Goal: Transaction & Acquisition: Purchase product/service

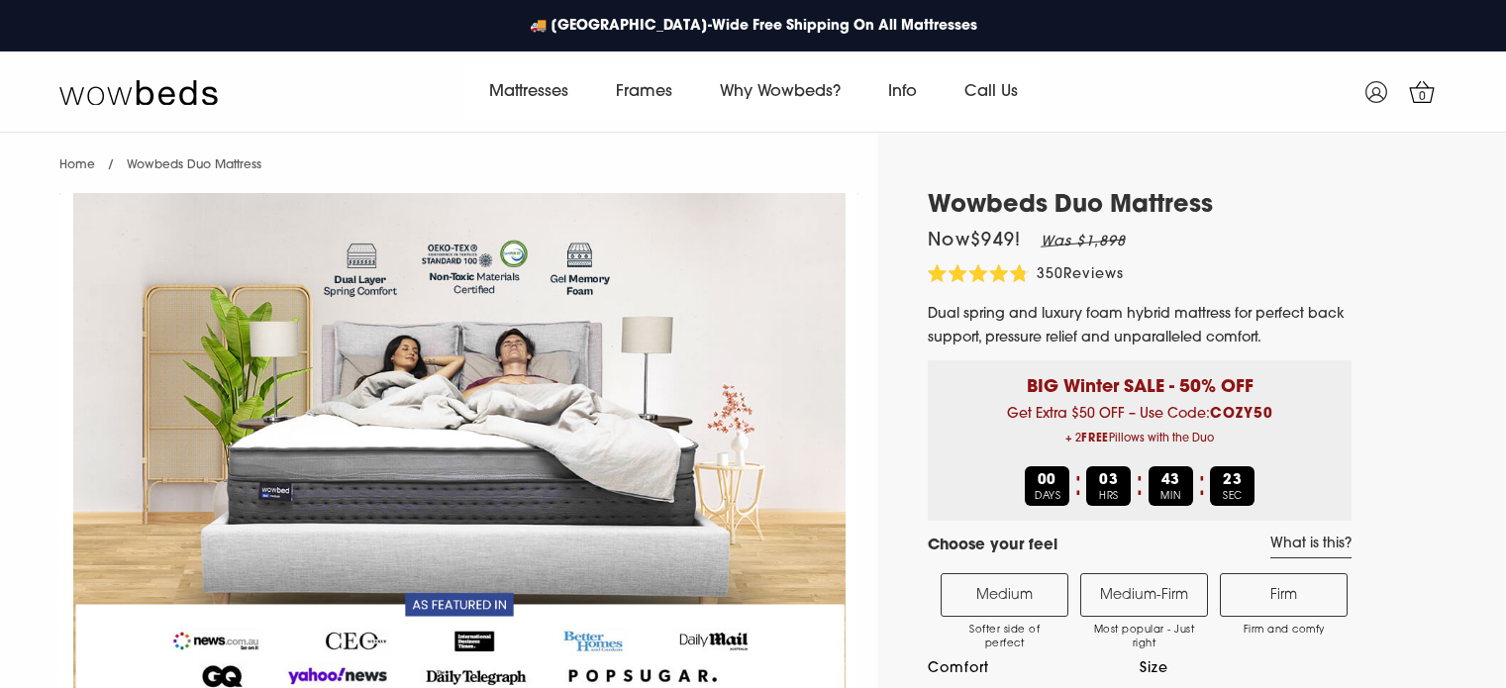
select select "Medium-Firm"
select select "Queen"
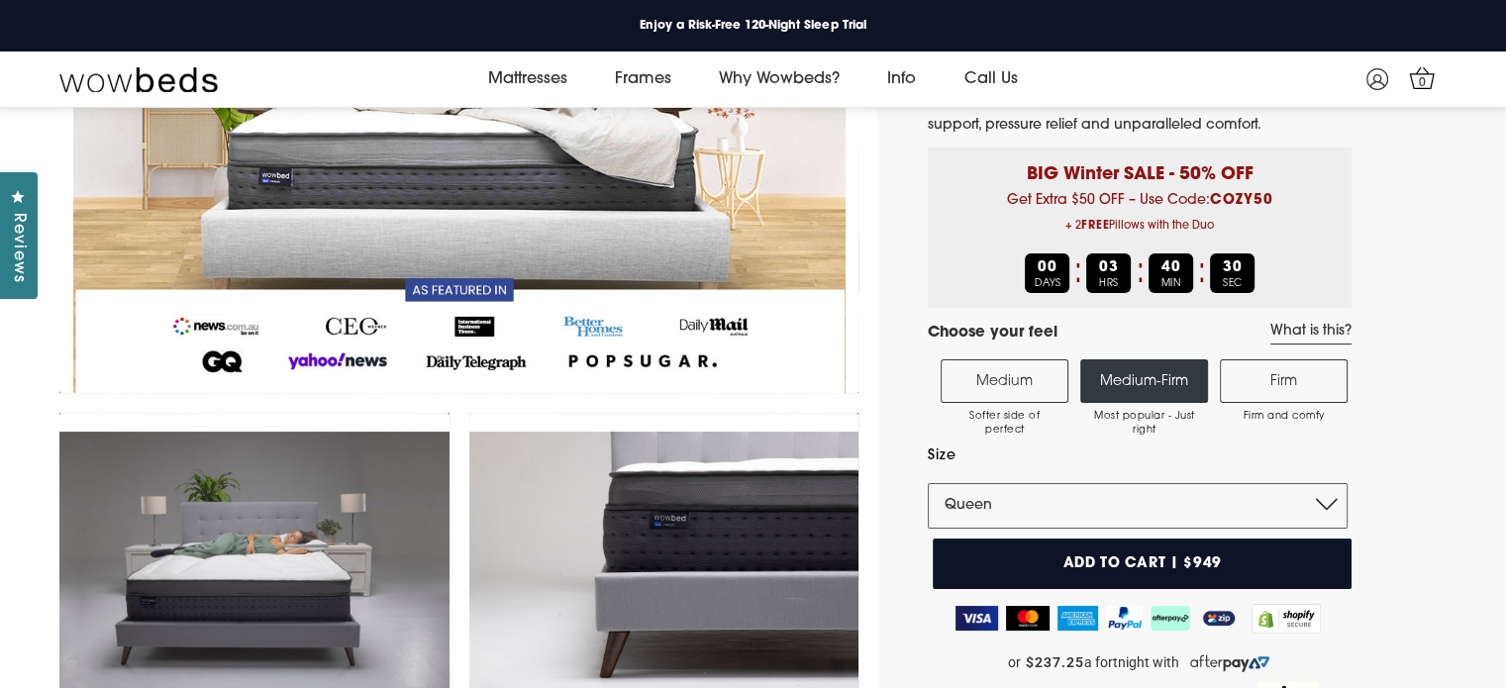
scroll to position [190, 0]
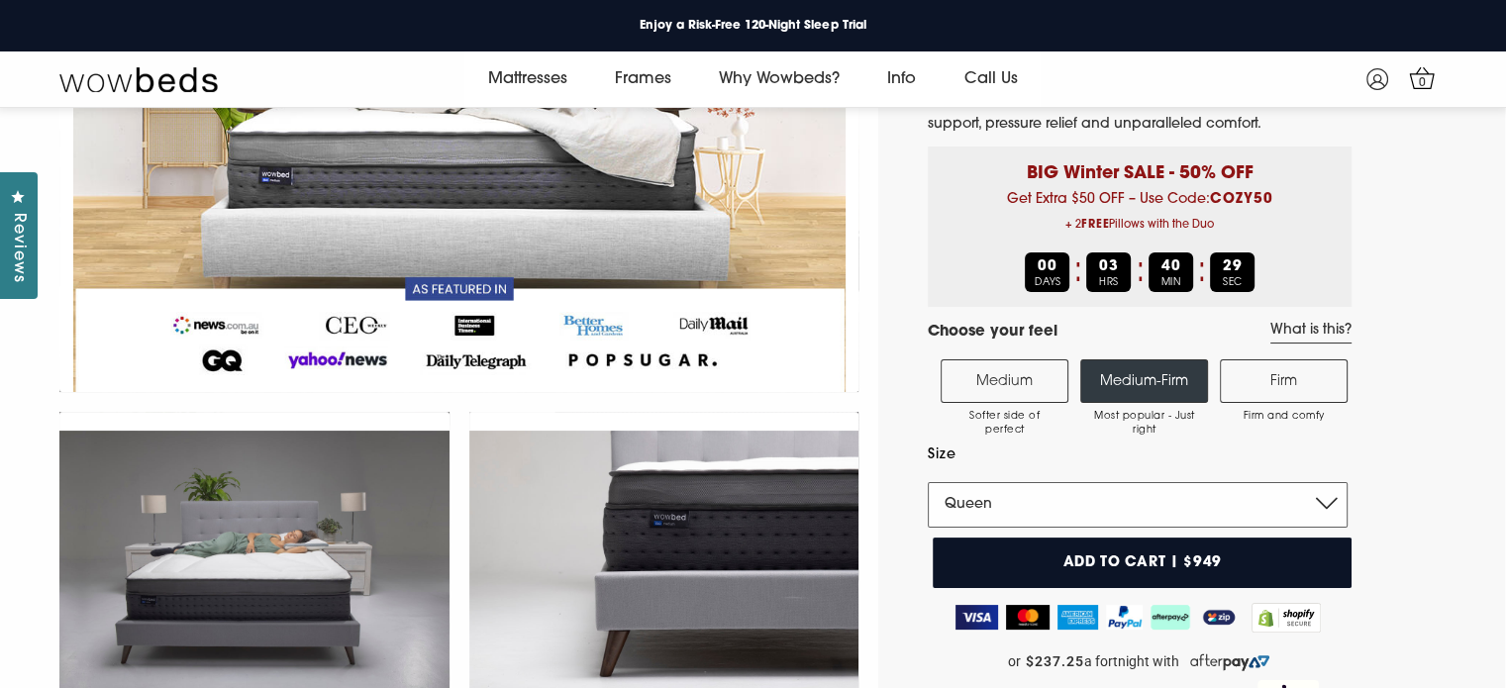
click at [1105, 486] on select "Single King Single Double Queen King" at bounding box center [1138, 505] width 420 height 46
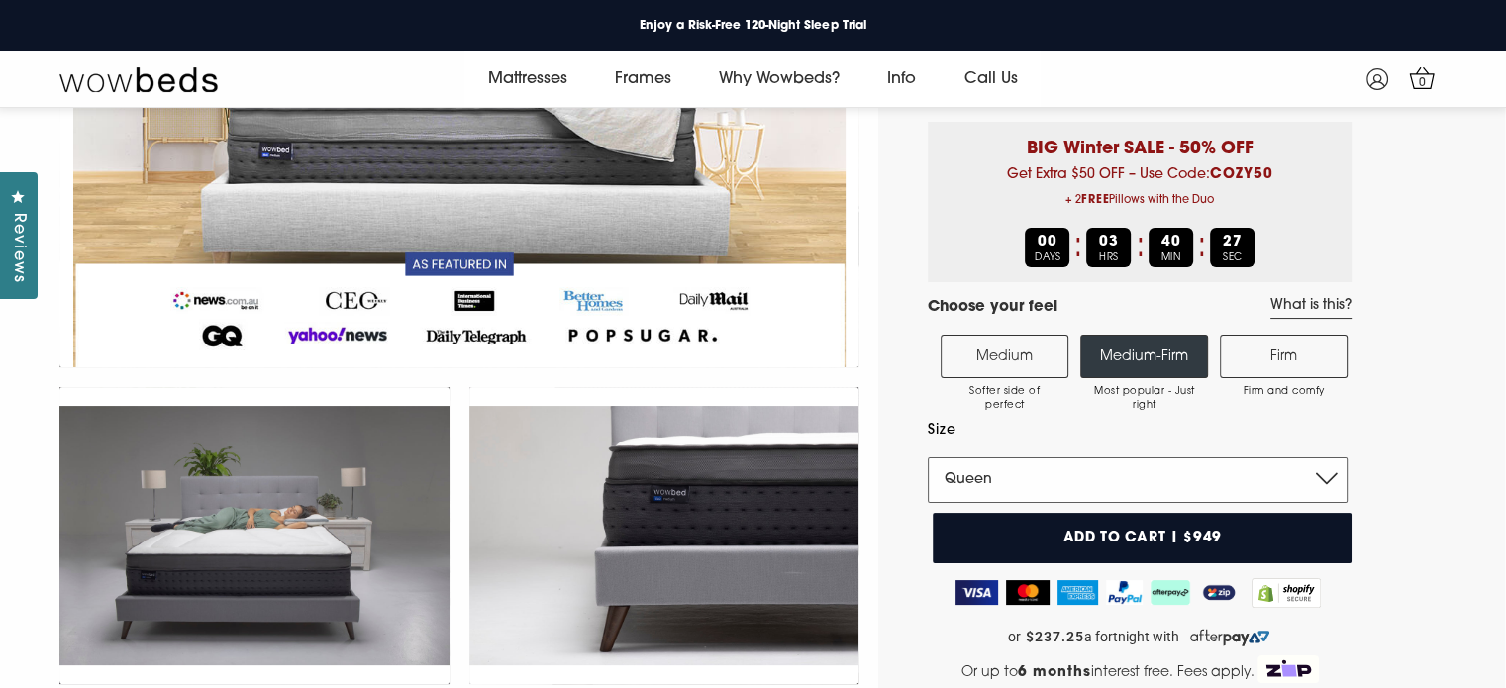
scroll to position [214, 0]
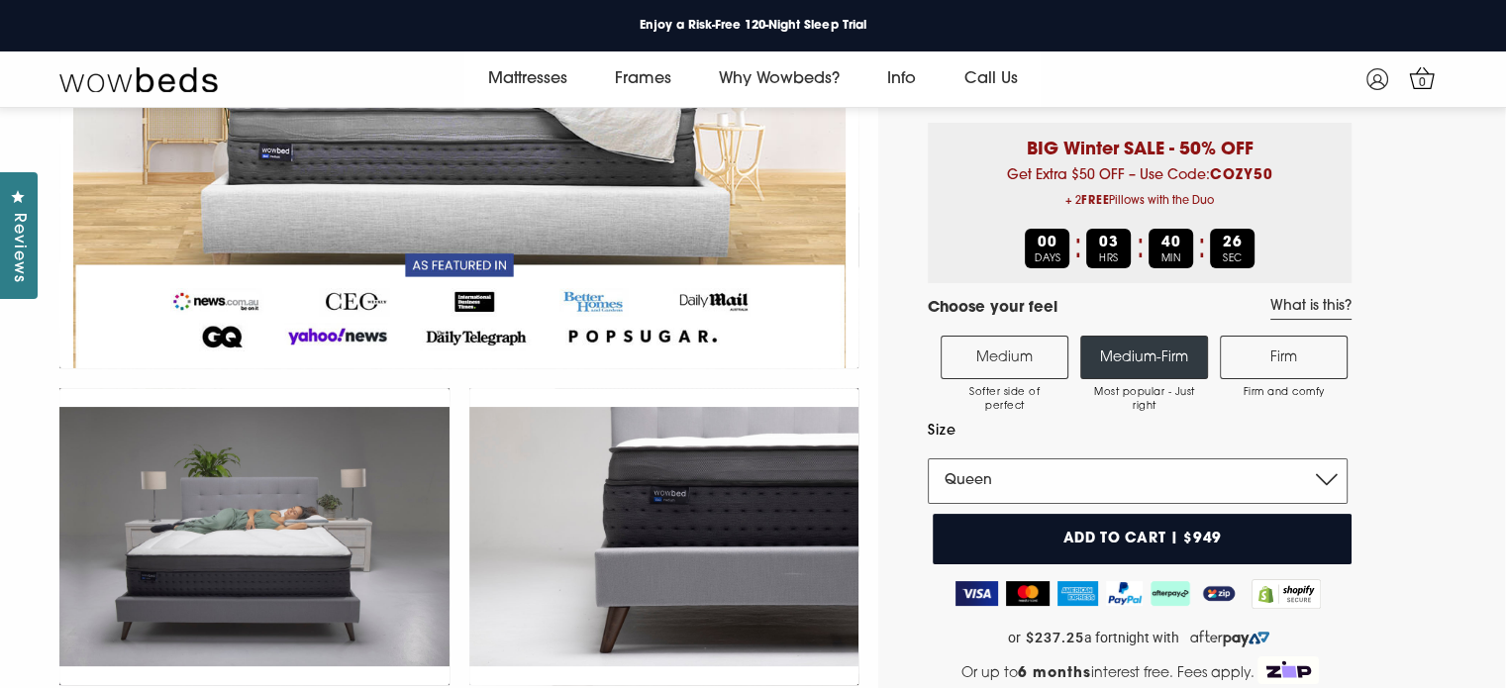
click at [1097, 493] on select "Single King Single Double Queen King" at bounding box center [1138, 482] width 420 height 46
click at [928, 459] on select "Single King Single Double Queen King" at bounding box center [1138, 482] width 420 height 46
click at [1034, 362] on label "Medium Softer side of perfect" at bounding box center [1005, 358] width 128 height 44
click at [0, 0] on input "Medium Softer side of perfect" at bounding box center [0, 0] width 0 height 0
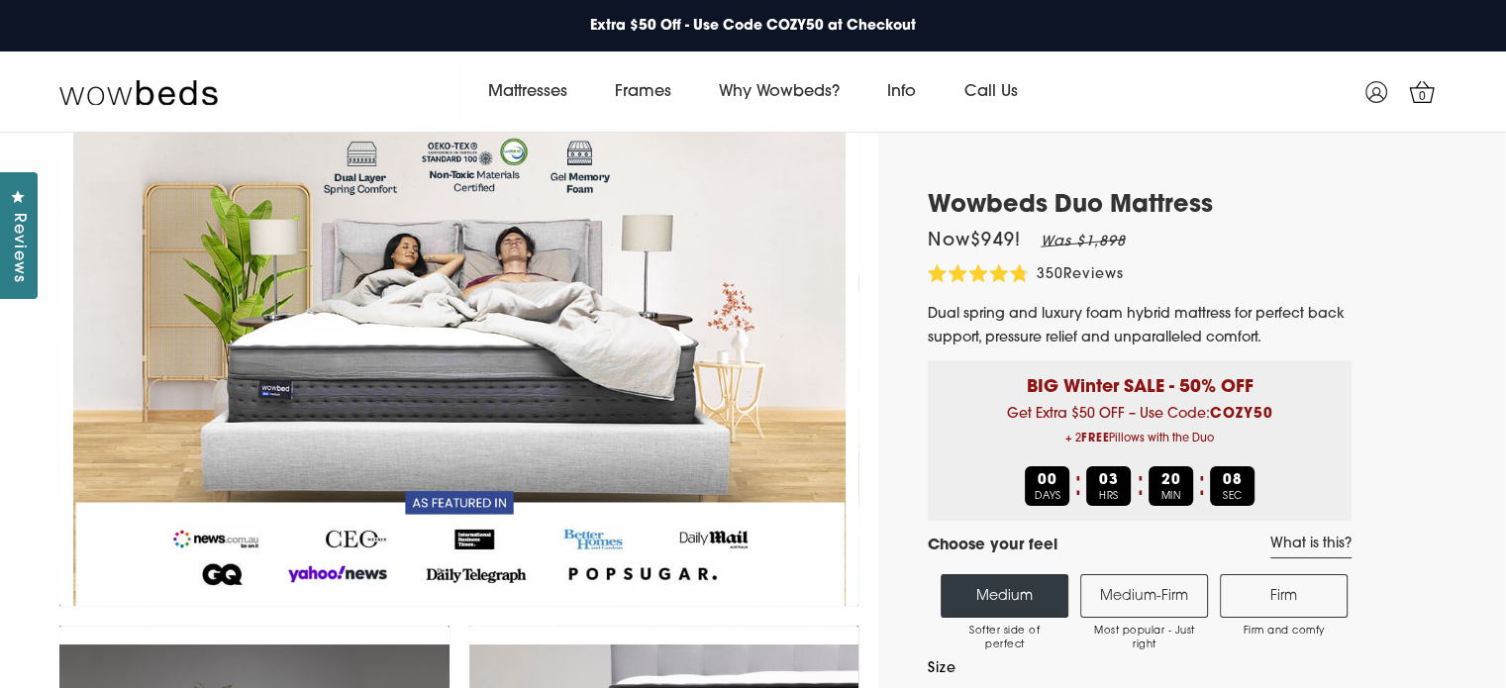
scroll to position [0, 0]
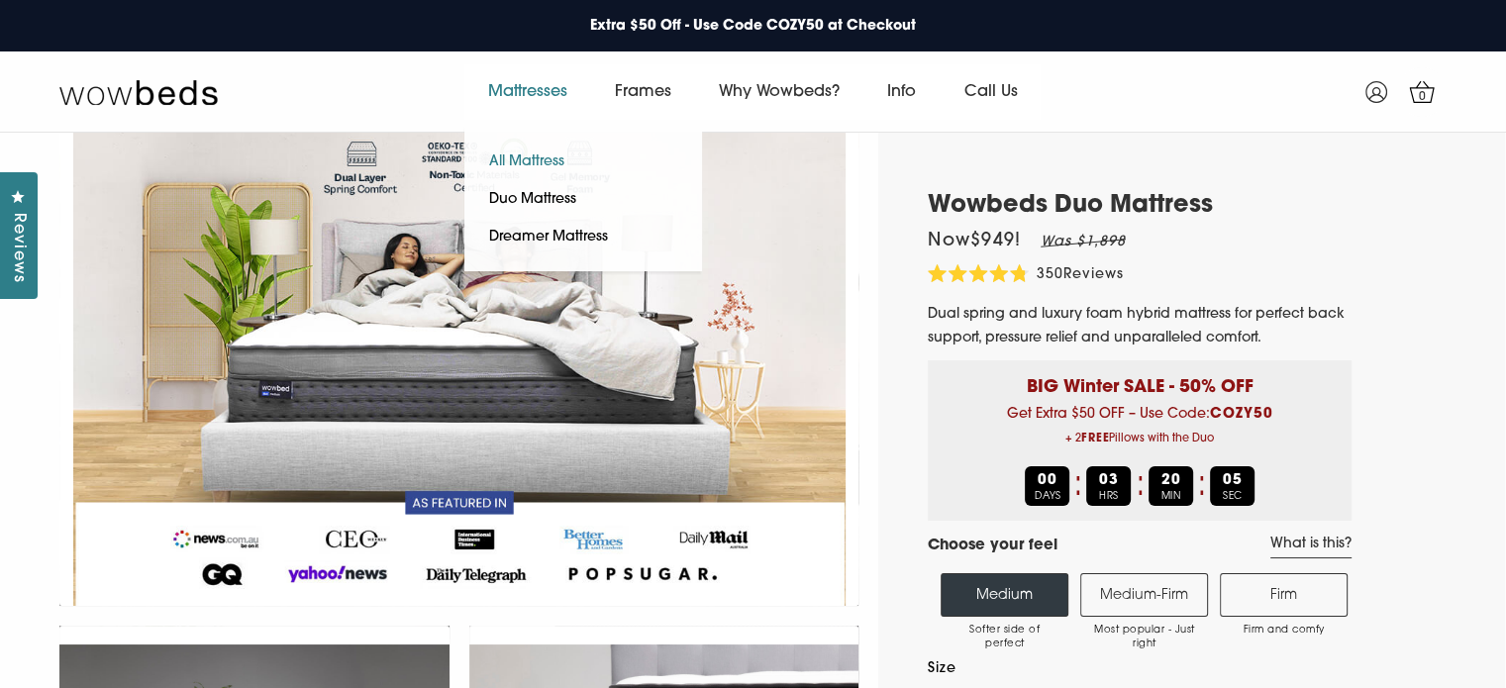
click at [535, 157] on link "All Mattress" at bounding box center [527, 163] width 125 height 38
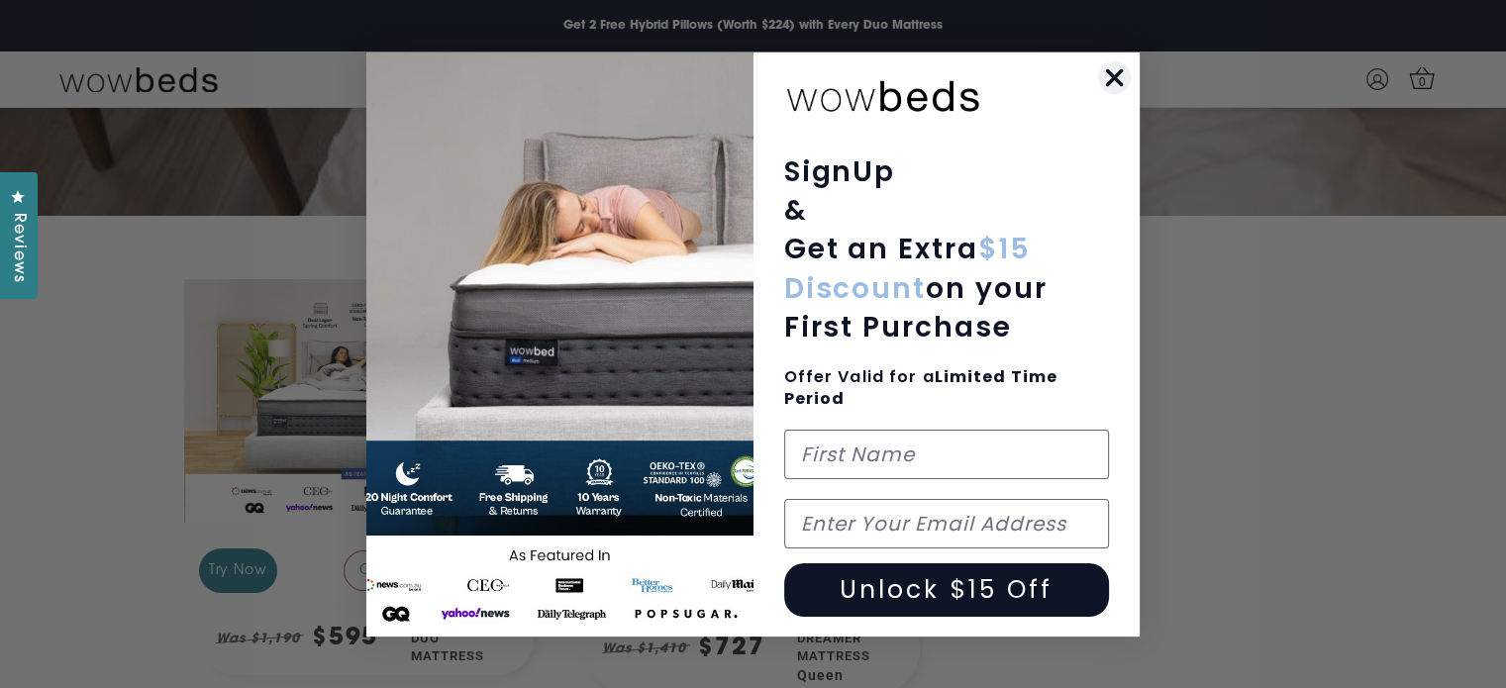
scroll to position [257, 0]
click at [1117, 70] on circle "Close dialog" at bounding box center [1114, 76] width 33 height 33
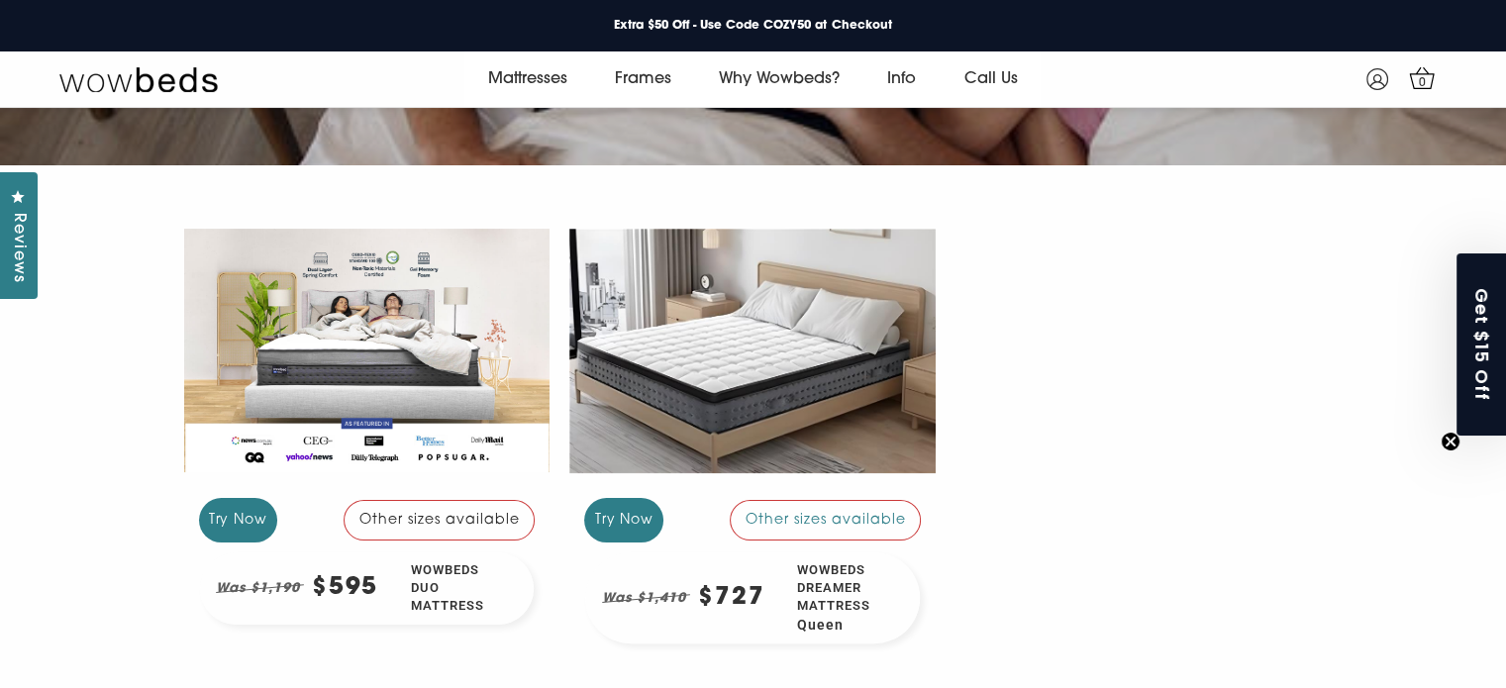
scroll to position [304, 0]
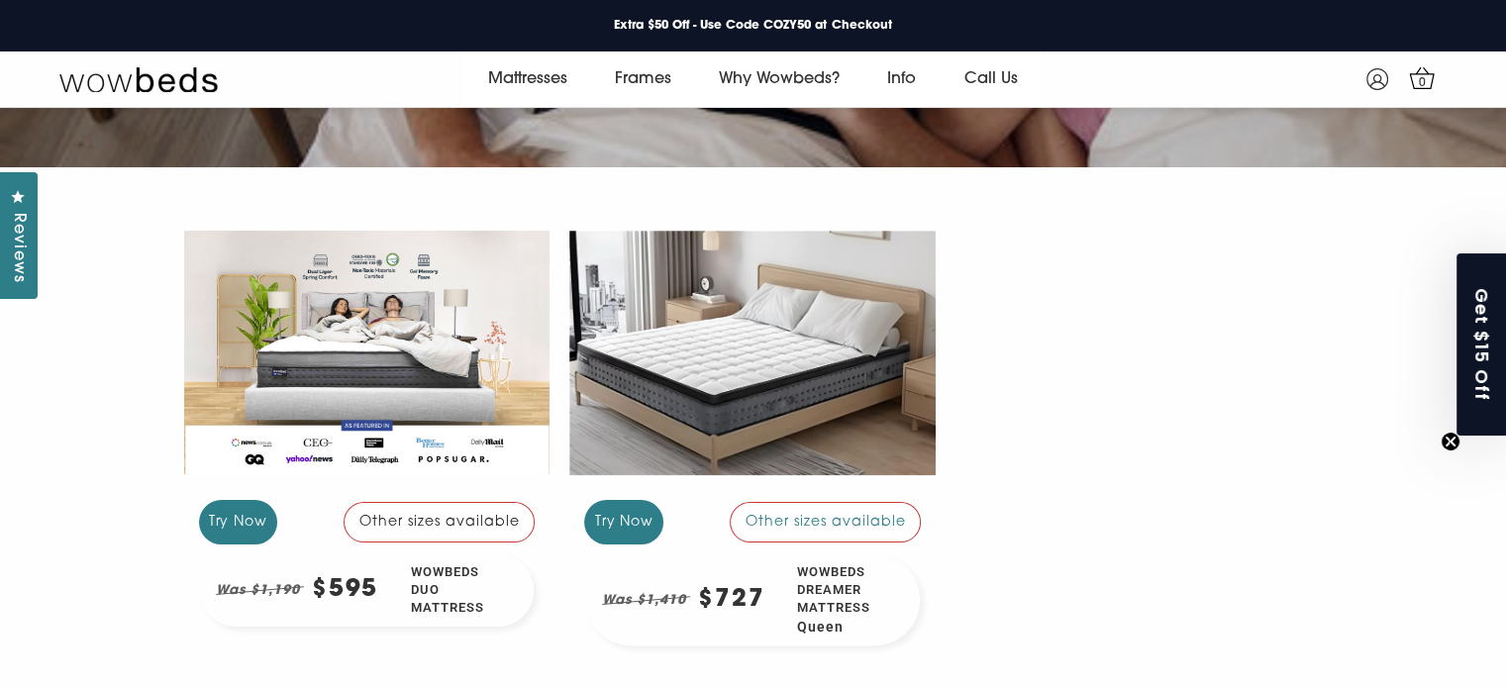
click at [398, 398] on div at bounding box center [367, 352] width 366 height 274
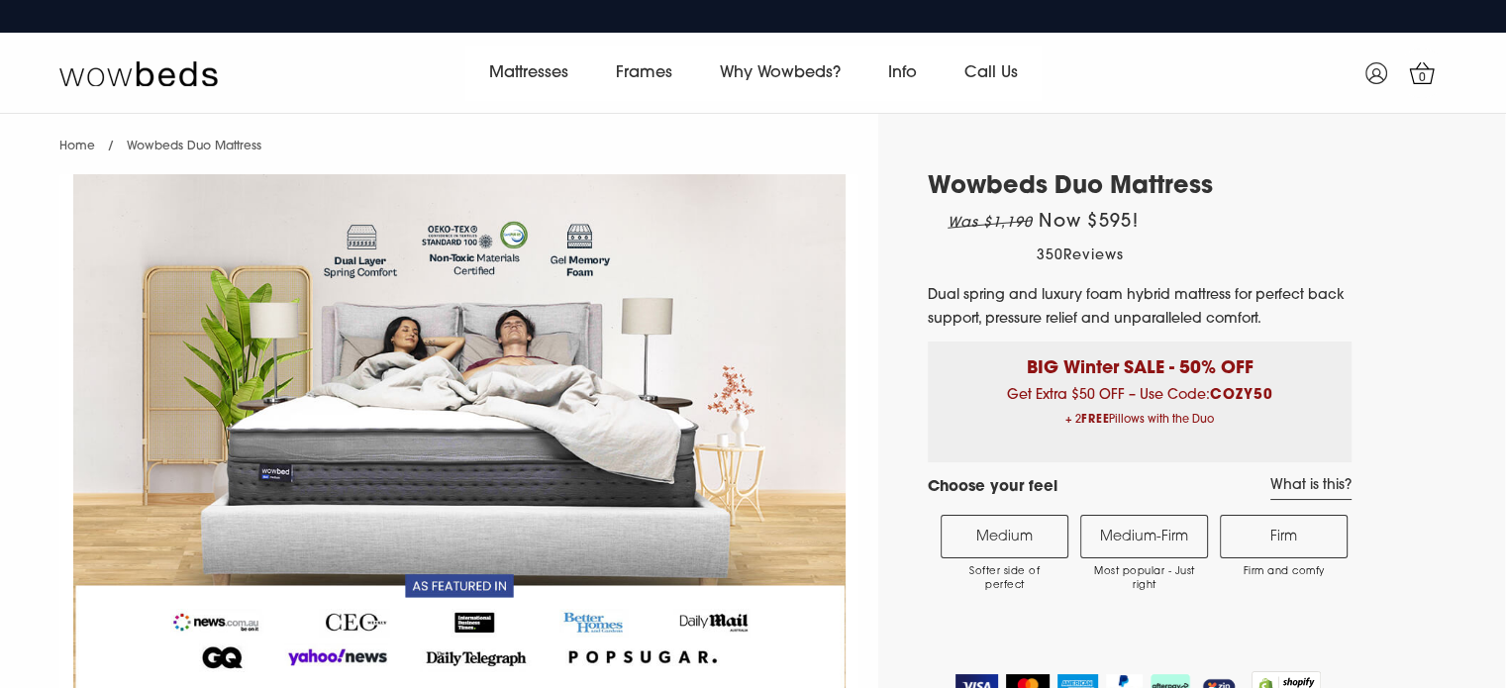
select select "Medium-Firm"
select select "Queen"
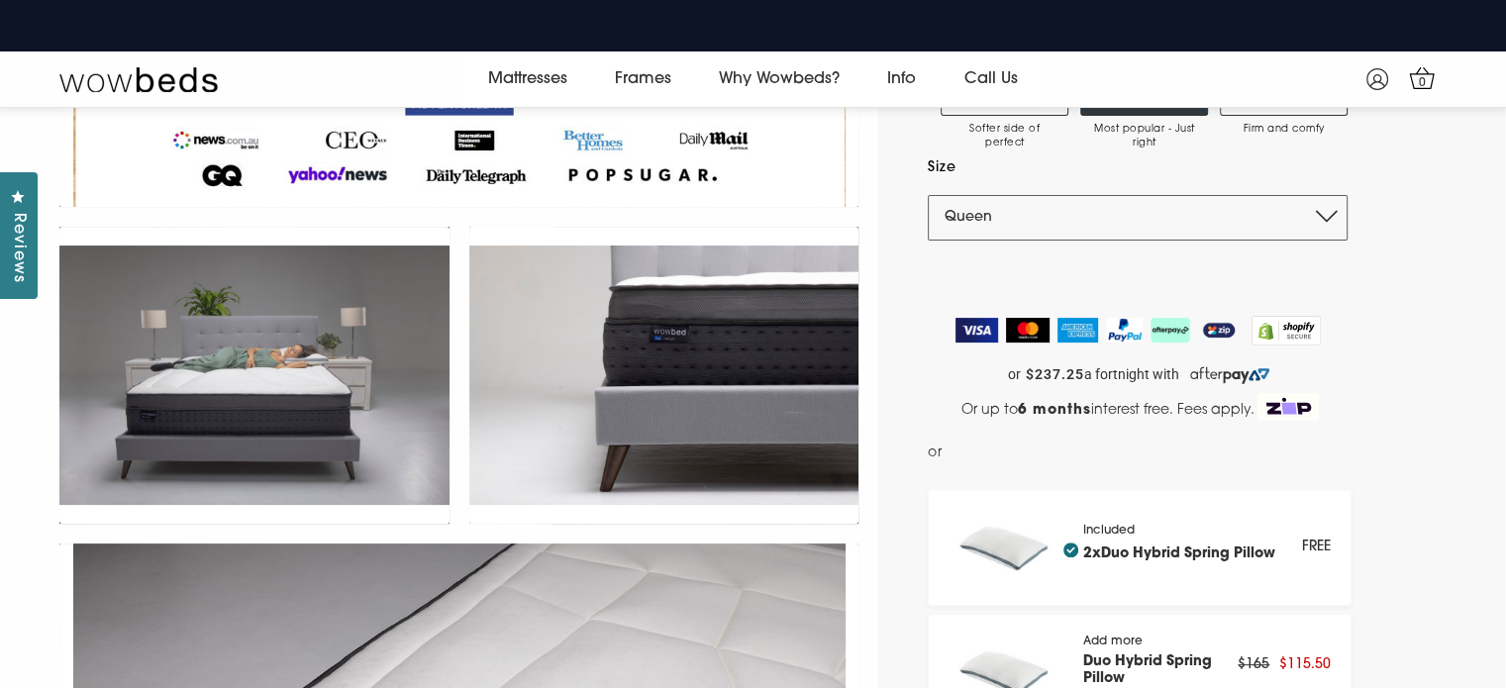
scroll to position [476, 0]
